Goal: Task Accomplishment & Management: Manage account settings

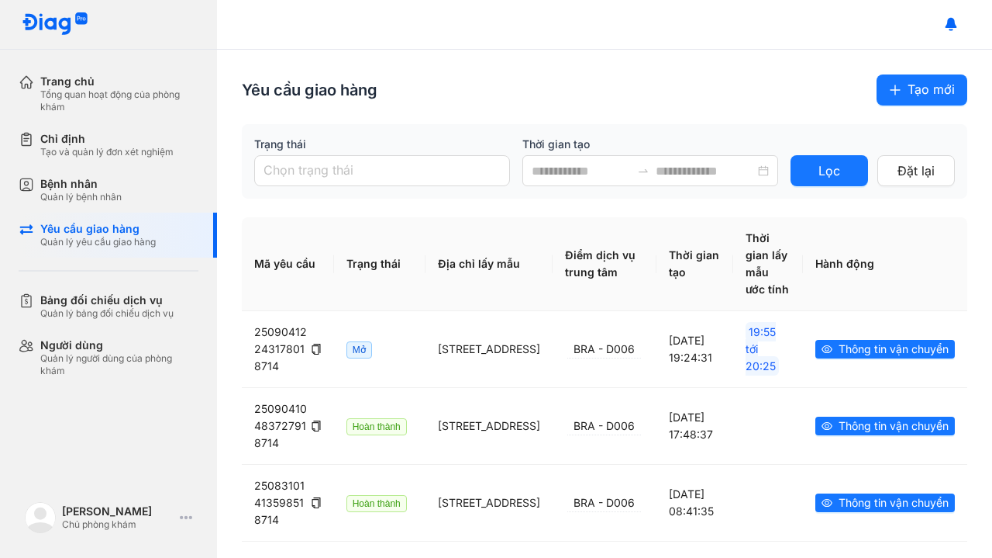
click at [164, 147] on div "Tạo và quản lý đơn xét nghiệm" at bounding box center [106, 152] width 133 height 12
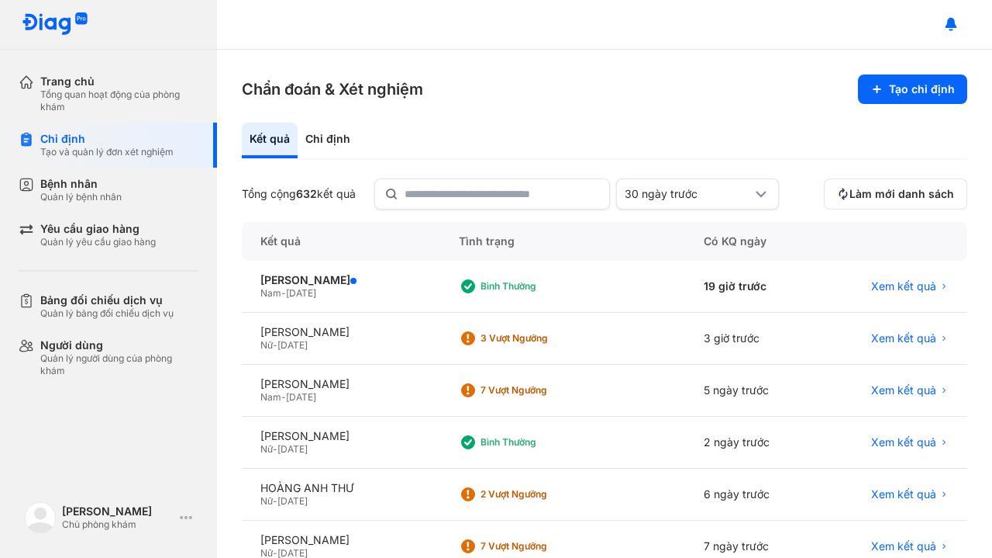
click at [306, 341] on span "24/08/1983" at bounding box center [293, 345] width 30 height 12
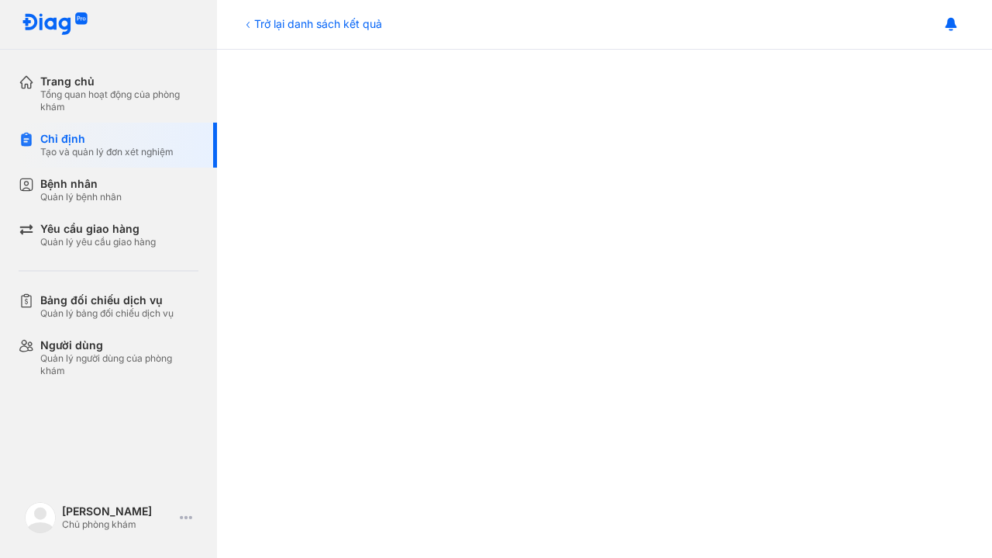
scroll to position [473, 0]
click at [56, 204] on div "Bệnh nhân Quản lý bệnh nhân" at bounding box center [118, 189] width 198 height 45
